Goal: Task Accomplishment & Management: Use online tool/utility

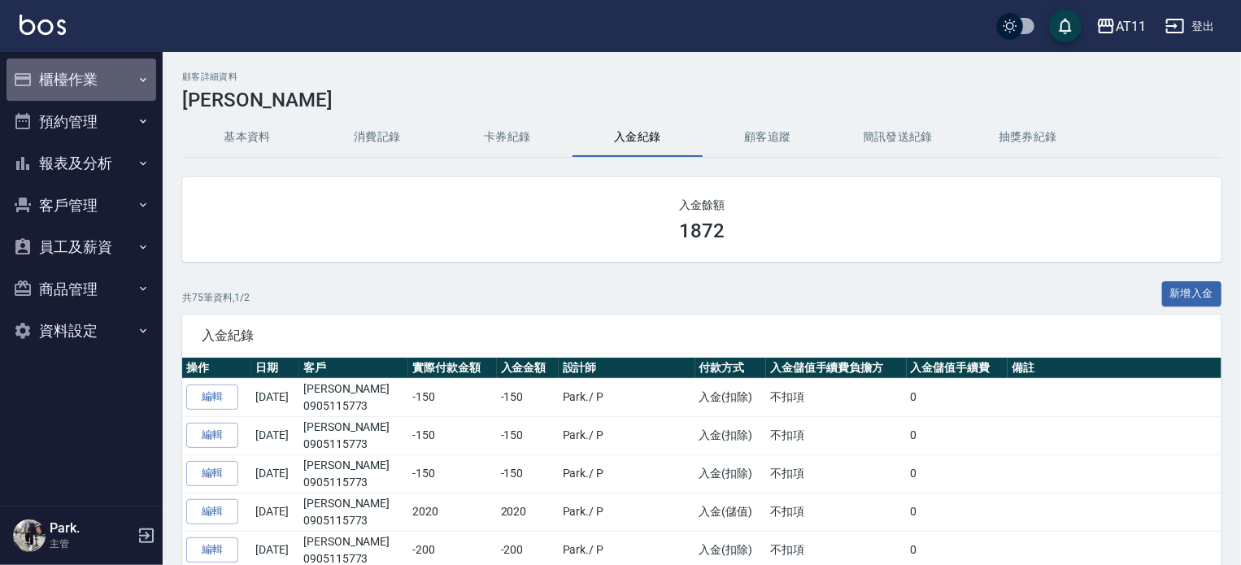
click at [50, 71] on button "櫃檯作業" at bounding box center [82, 80] width 150 height 42
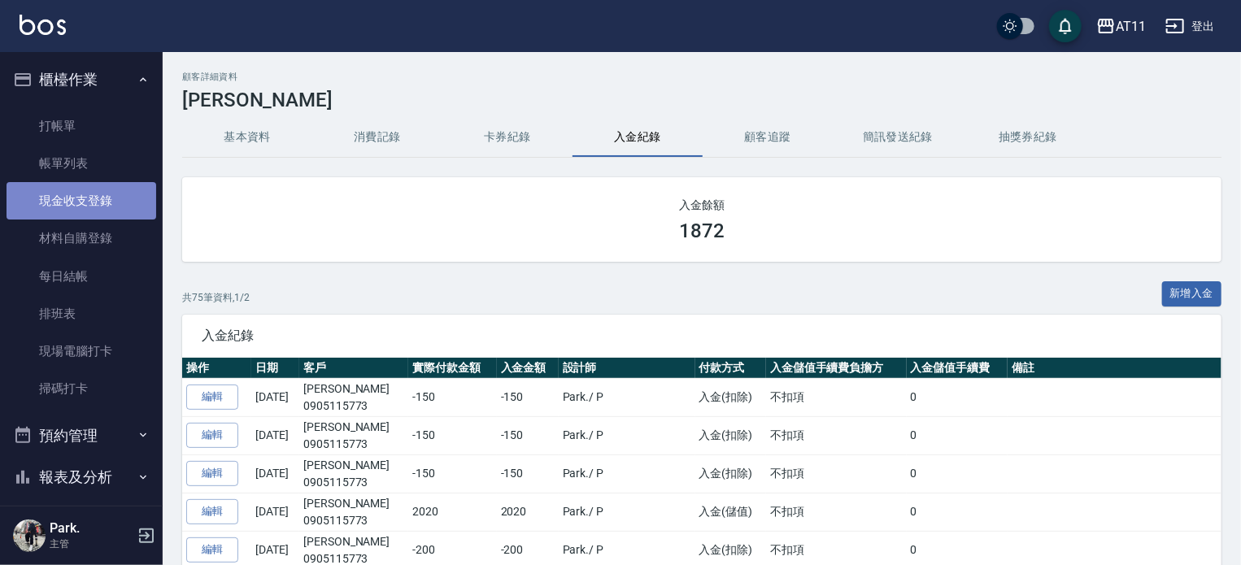
click at [113, 204] on link "現金收支登錄" at bounding box center [82, 200] width 150 height 37
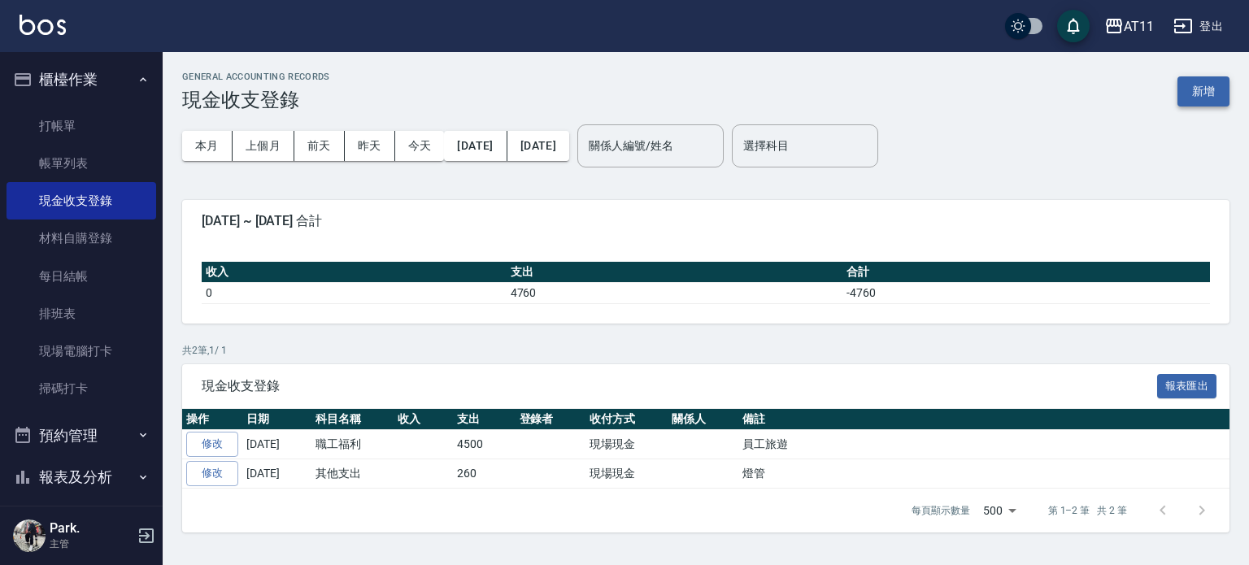
click at [1193, 84] on button "新增" at bounding box center [1204, 91] width 52 height 30
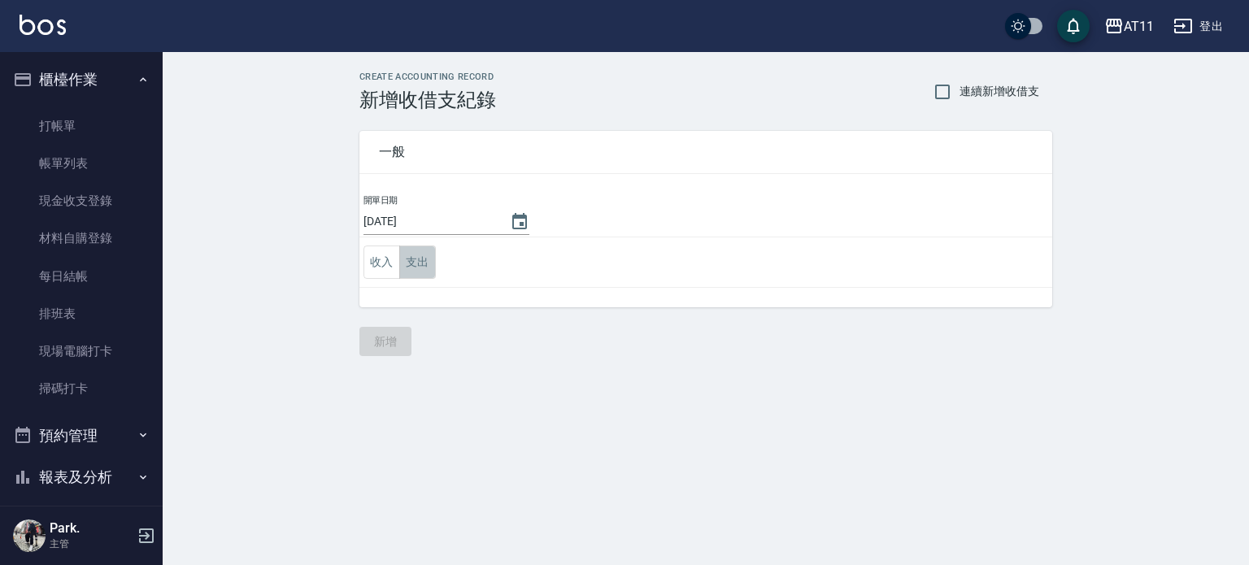
drag, startPoint x: 416, startPoint y: 255, endPoint x: 442, endPoint y: 283, distance: 38.0
click at [416, 256] on button "支出" at bounding box center [417, 262] width 37 height 33
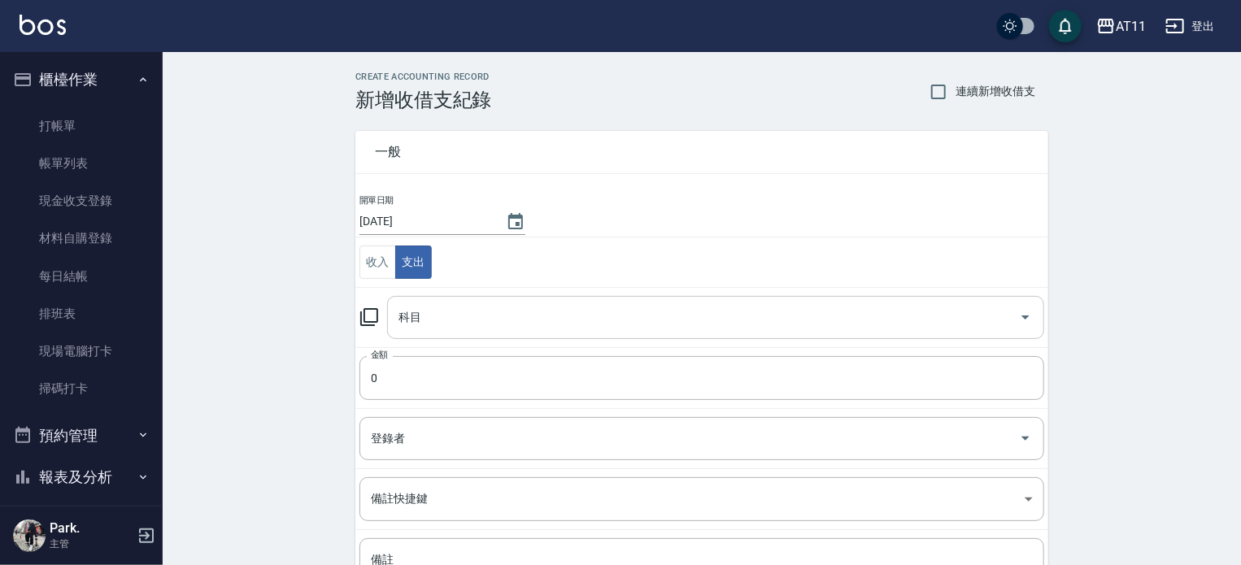
click at [475, 332] on div "科目" at bounding box center [715, 317] width 657 height 43
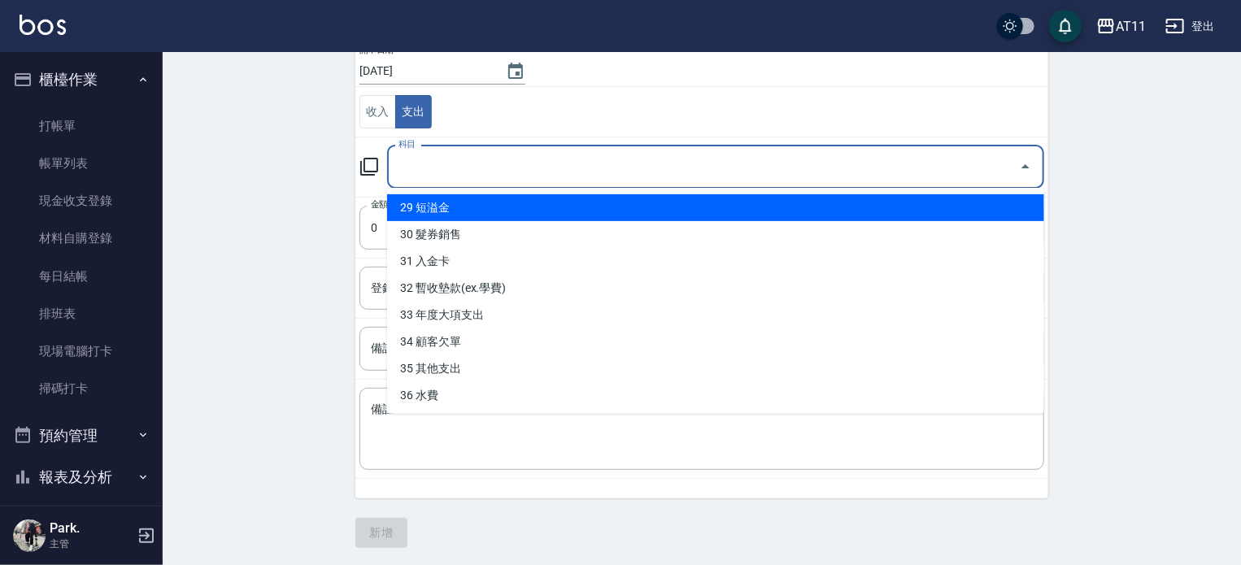
scroll to position [833, 0]
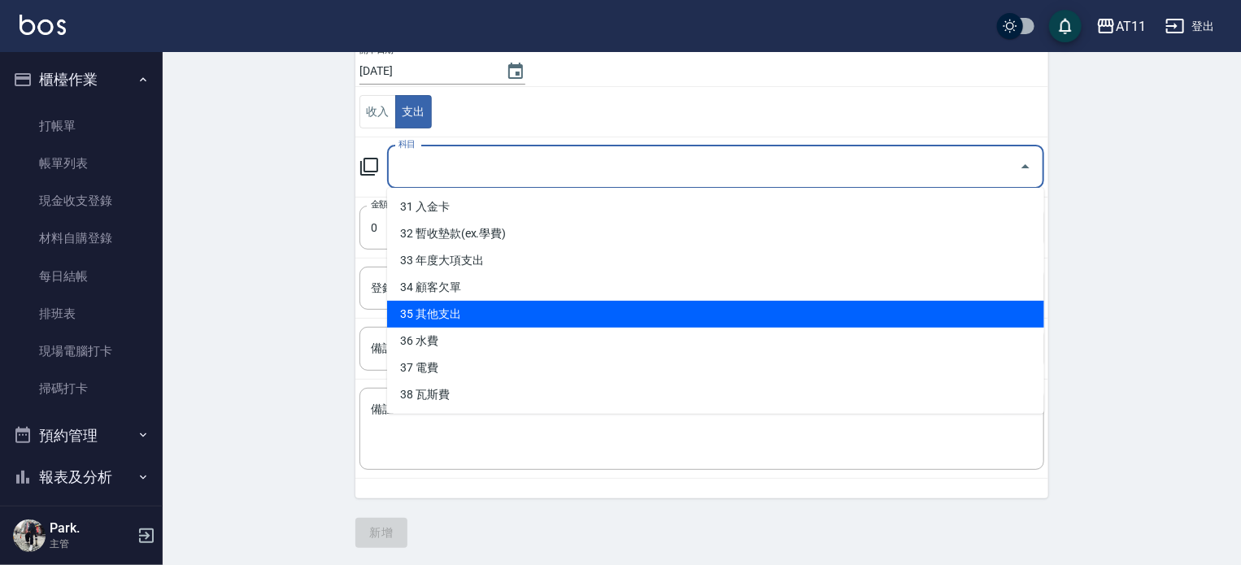
click at [589, 313] on li "35 其他支出" at bounding box center [715, 314] width 657 height 27
type input "35 其他支出"
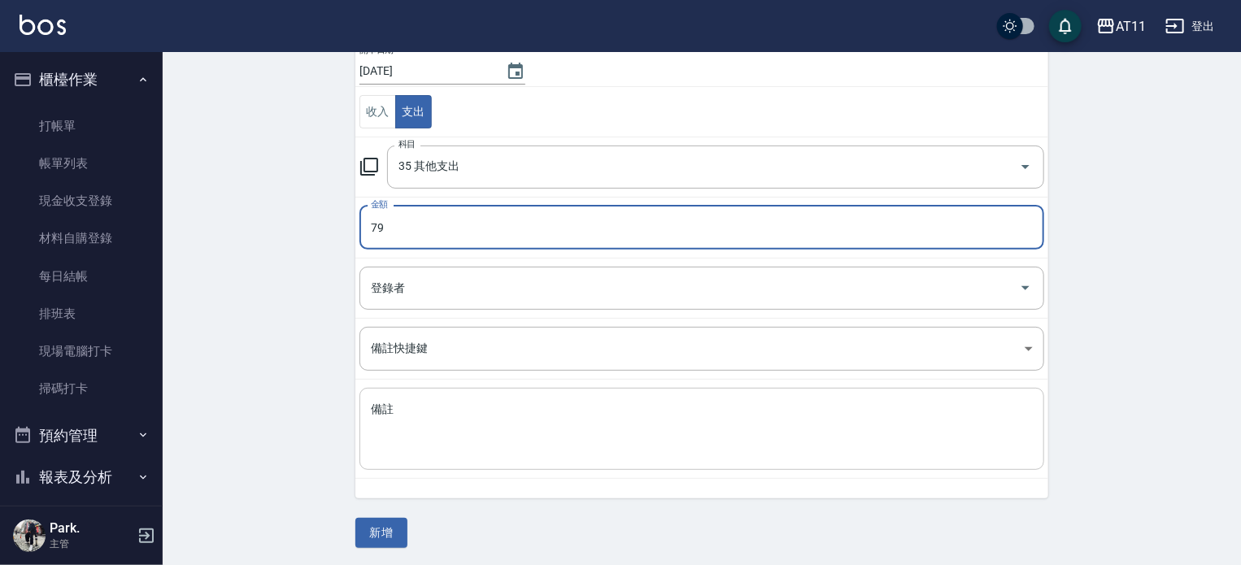
type input "79"
click at [534, 399] on div "x 備註" at bounding box center [701, 429] width 685 height 82
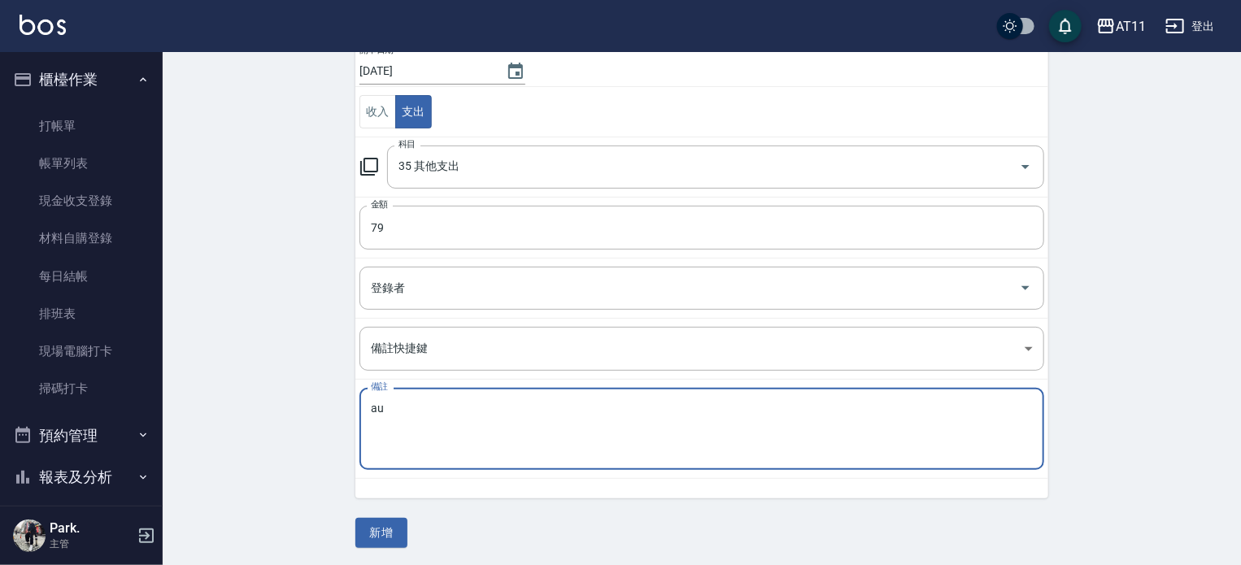
type textarea "a"
type textarea "棉花棒"
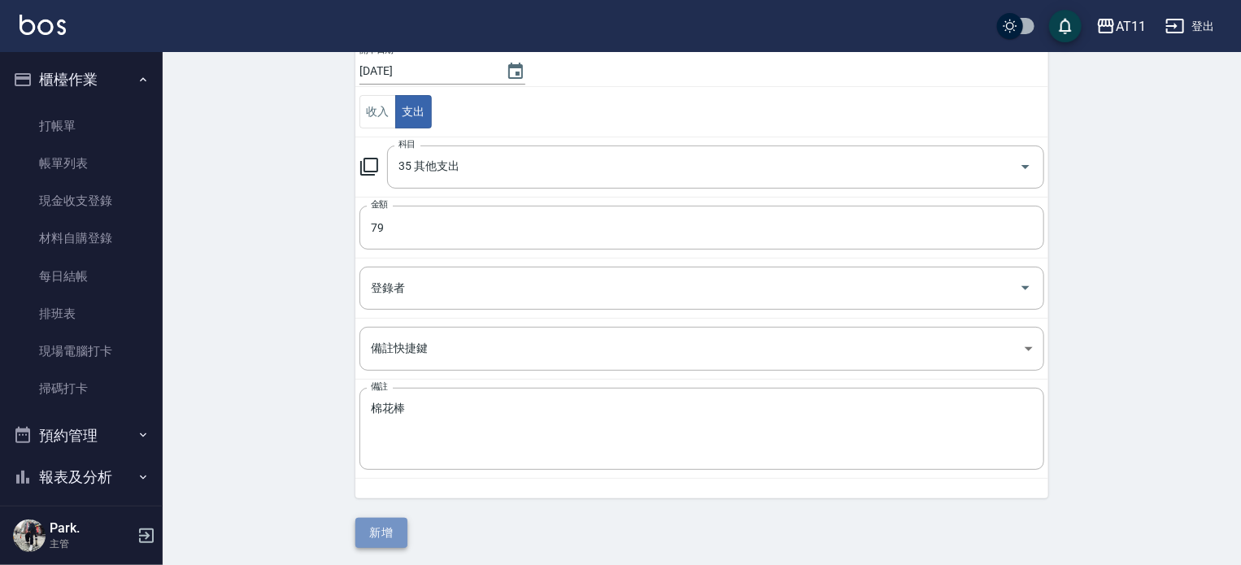
click at [388, 527] on button "新增" at bounding box center [381, 533] width 52 height 30
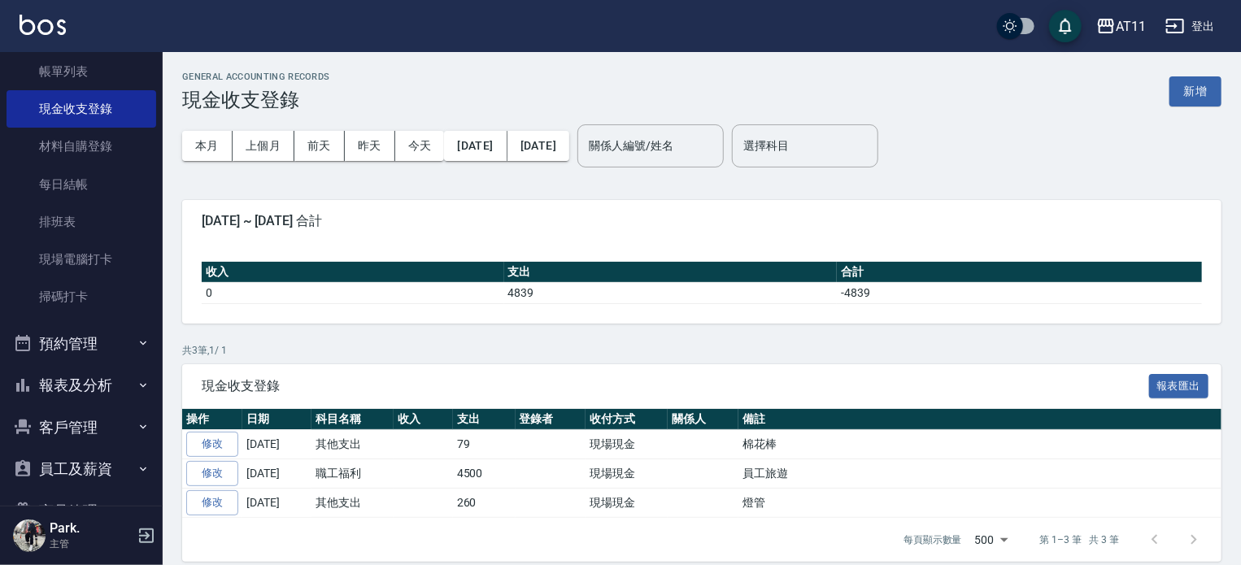
scroll to position [179, 0]
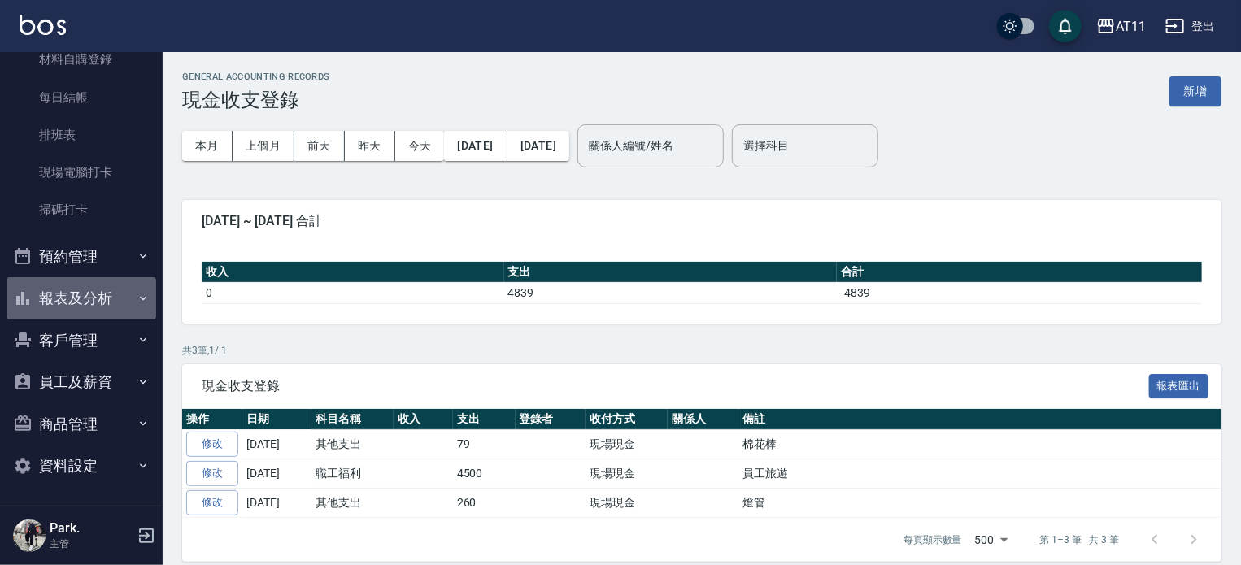
click at [101, 289] on button "報表及分析" at bounding box center [82, 298] width 150 height 42
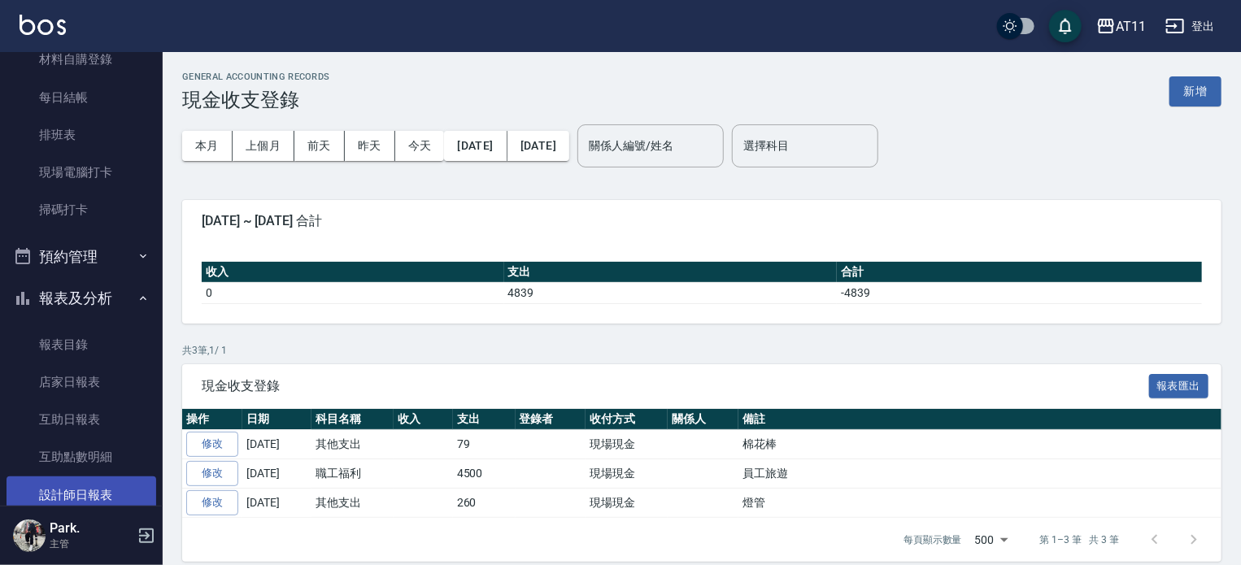
click at [90, 482] on link "設計師日報表" at bounding box center [82, 495] width 150 height 37
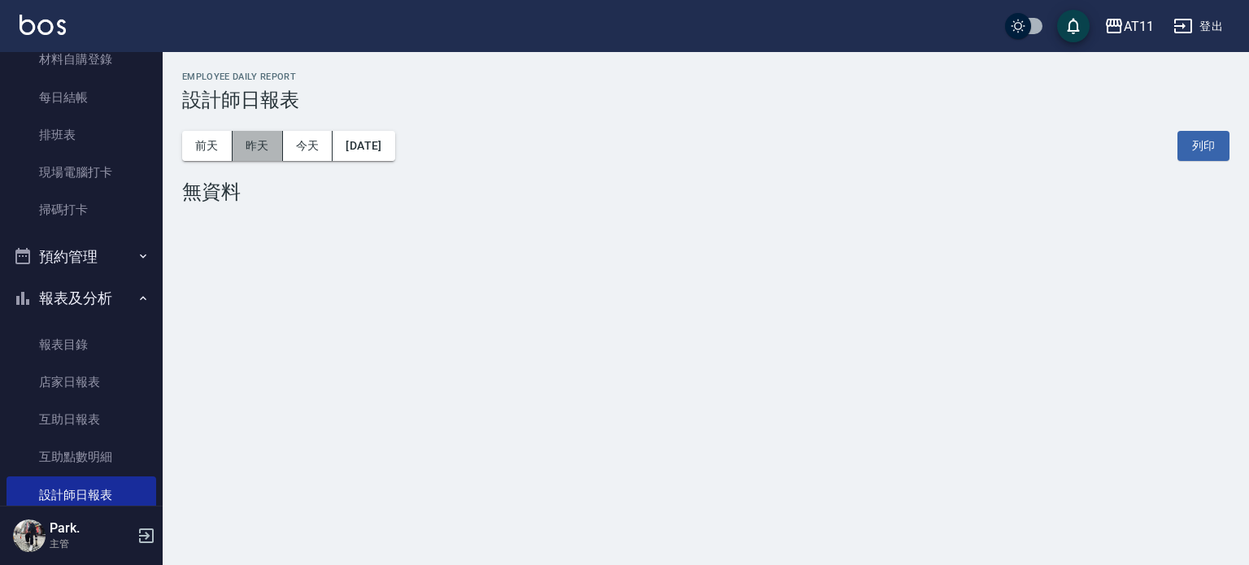
click at [265, 142] on button "昨天" at bounding box center [258, 146] width 50 height 30
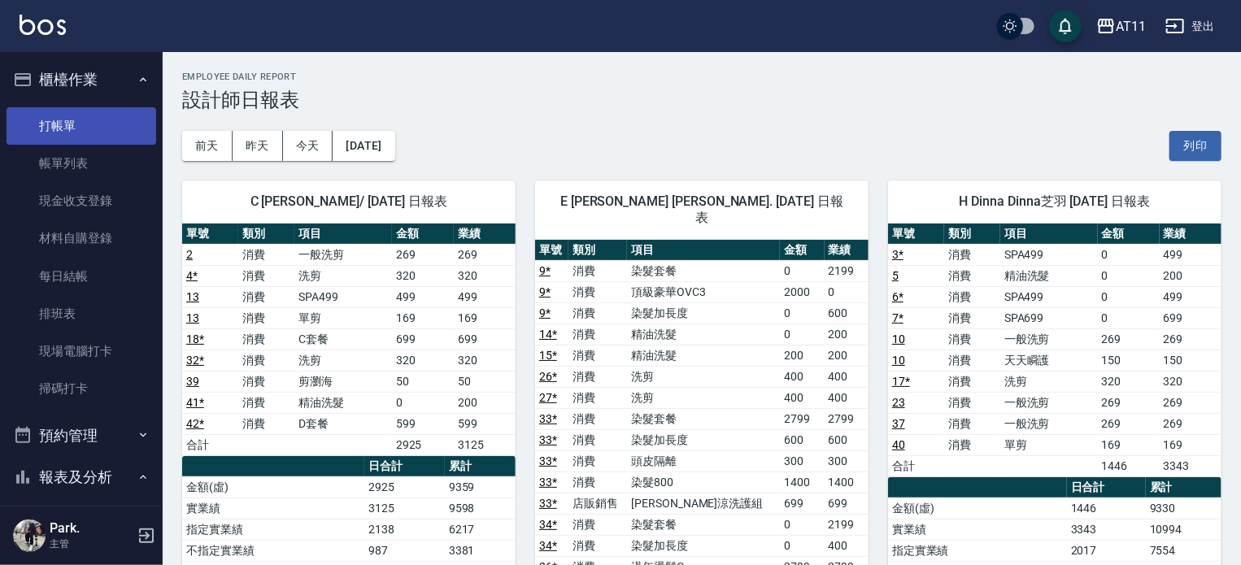
click at [88, 113] on link "打帳單" at bounding box center [82, 125] width 150 height 37
